Goal: Information Seeking & Learning: Learn about a topic

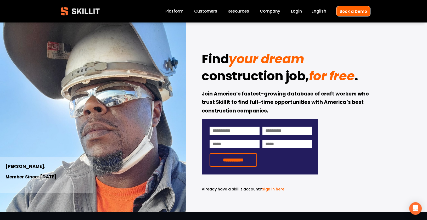
click at [173, 10] on link "Platform" at bounding box center [174, 11] width 18 height 7
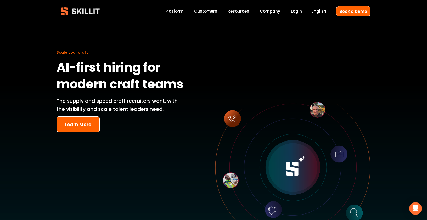
scroll to position [2, 0]
click at [0, 0] on span "Pricing" at bounding box center [0, 0] width 0 height 0
